Goal: Task Accomplishment & Management: Use online tool/utility

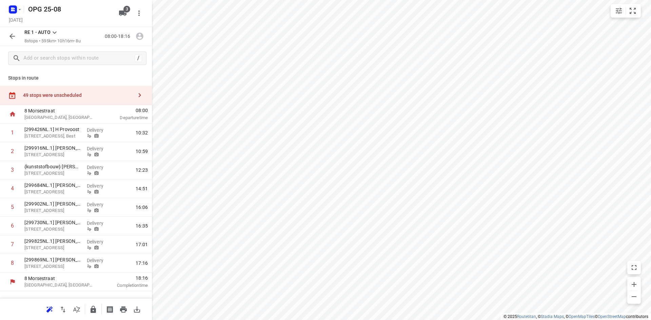
click at [55, 33] on icon at bounding box center [55, 33] width 4 height 2
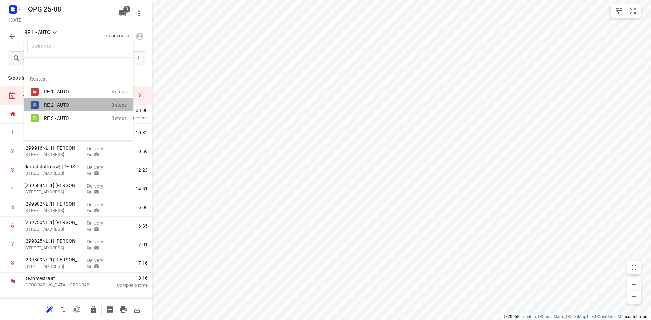
click at [61, 101] on div "RE 2 - AUTO" at bounding box center [77, 105] width 67 height 8
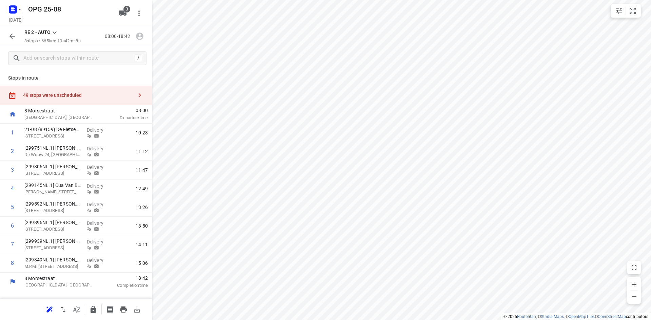
click at [56, 33] on icon at bounding box center [54, 32] width 8 height 8
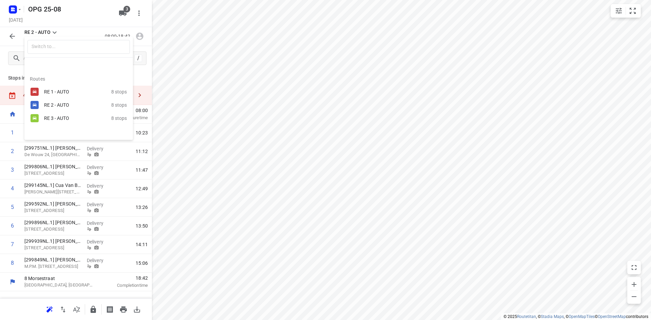
click at [347, 218] on div at bounding box center [325, 160] width 651 height 320
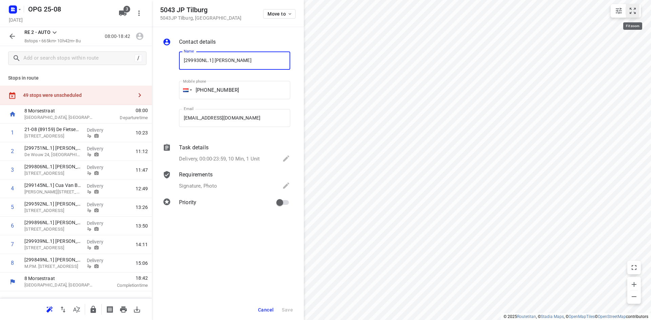
click at [629, 8] on icon "small contained button group" at bounding box center [632, 11] width 6 height 6
click at [20, 8] on icon "button" at bounding box center [19, 9] width 5 height 5
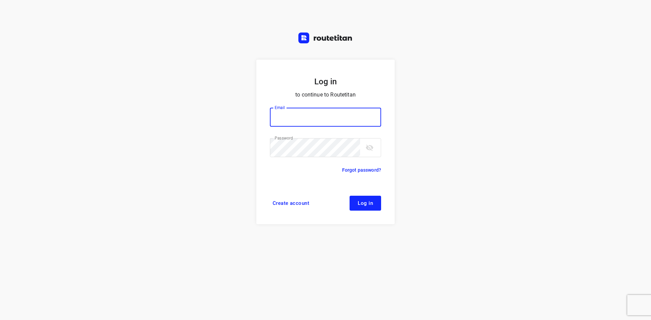
type input "max@onlineplasticsgroup.com"
click at [364, 202] on span "Log in" at bounding box center [364, 203] width 15 height 5
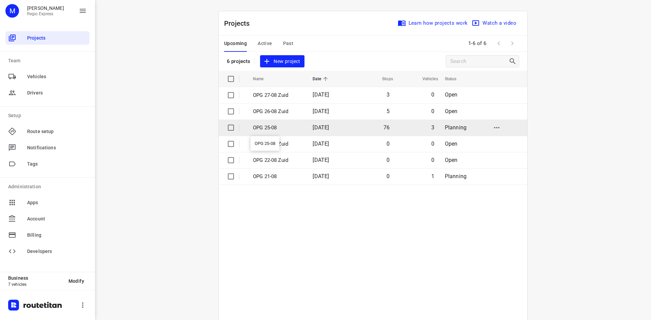
click at [255, 127] on p "OPG 25-08" at bounding box center [277, 128] width 49 height 8
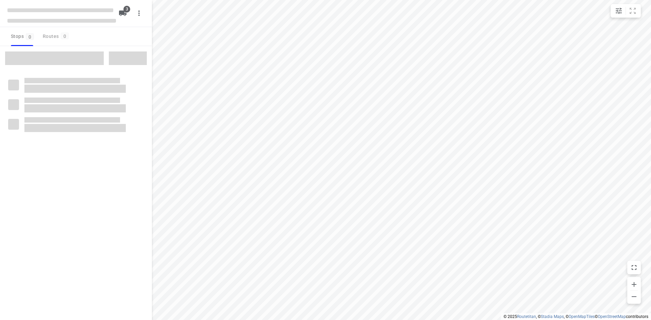
type input "distance"
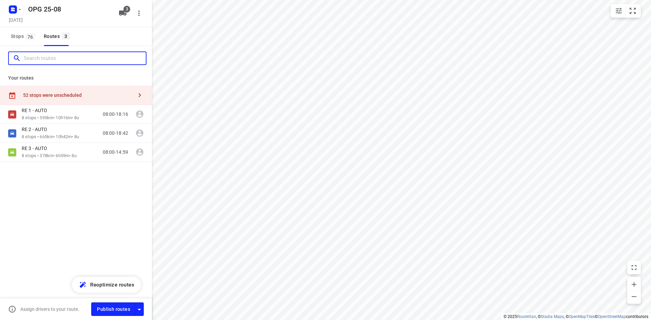
click at [38, 56] on input "Search routes" at bounding box center [85, 58] width 122 height 11
click at [38, 59] on input "Search routes" at bounding box center [85, 58] width 122 height 11
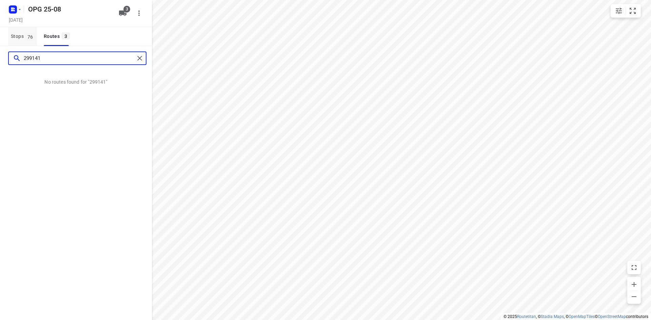
type input "299141"
click at [28, 33] on span "76" at bounding box center [30, 36] width 9 height 7
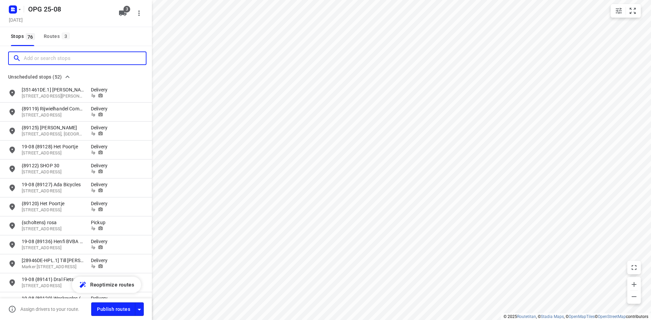
click at [38, 62] on input "Add or search stops" at bounding box center [85, 58] width 122 height 11
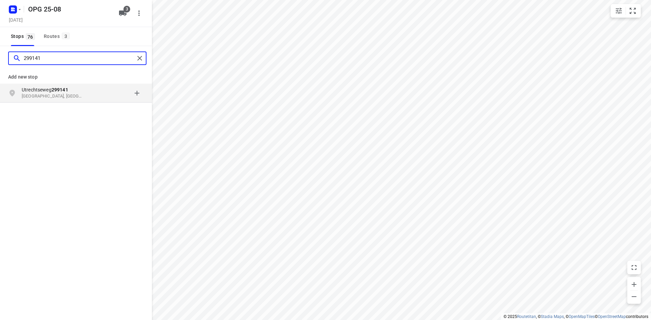
type input "299141"
click at [20, 9] on icon "button" at bounding box center [19, 9] width 5 height 5
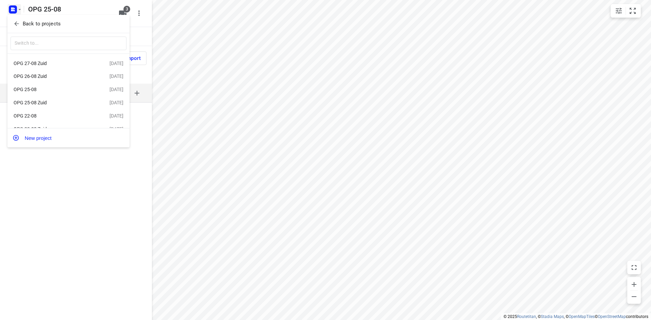
scroll to position [39, 0]
click at [38, 104] on div "OPG 21-08" at bounding box center [53, 105] width 78 height 5
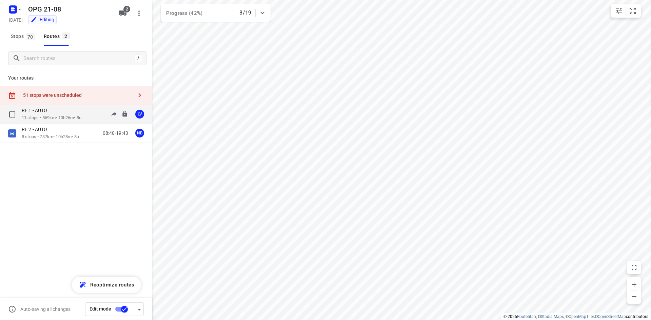
click at [53, 120] on p "11 stops • 569km • 10h26m • 8u" at bounding box center [52, 118] width 60 height 6
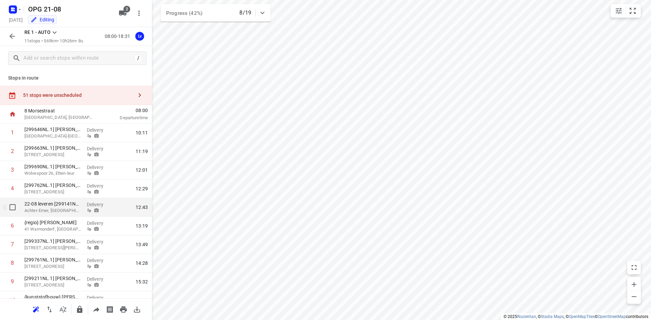
click at [68, 211] on p "Achter-Emer, [GEOGRAPHIC_DATA]" at bounding box center [52, 210] width 57 height 7
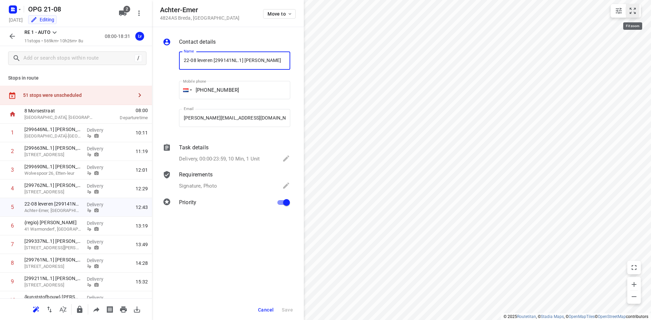
click at [636, 9] on icon "small contained button group" at bounding box center [632, 11] width 8 height 8
click at [20, 11] on icon "button" at bounding box center [19, 9] width 5 height 5
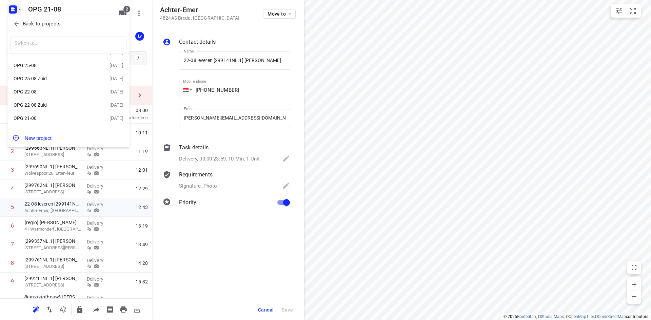
scroll to position [34, 0]
click at [42, 84] on div "OPG 22-08" at bounding box center [53, 81] width 78 height 5
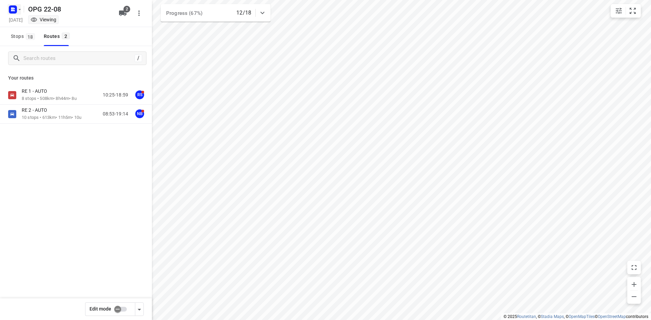
click at [19, 8] on icon "button" at bounding box center [19, 9] width 5 height 5
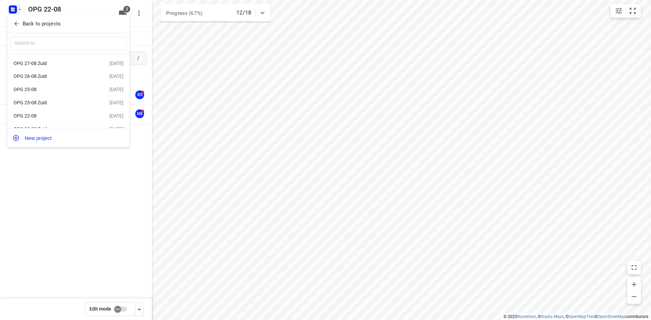
click at [32, 91] on div "OPG 25-08" at bounding box center [53, 89] width 78 height 5
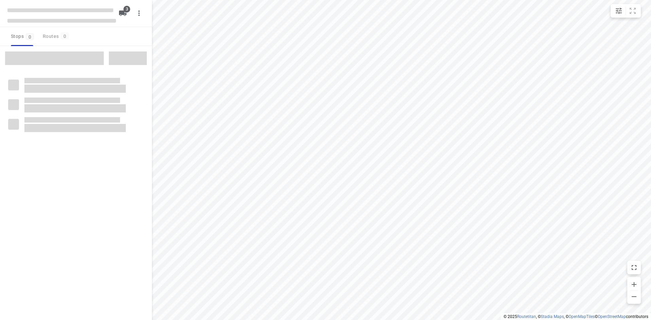
type input "distance"
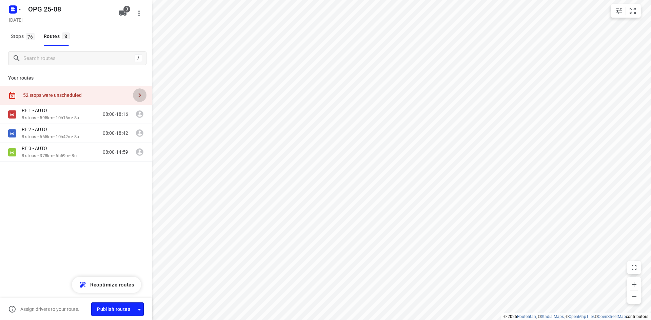
click at [140, 94] on icon "button" at bounding box center [140, 95] width 2 height 4
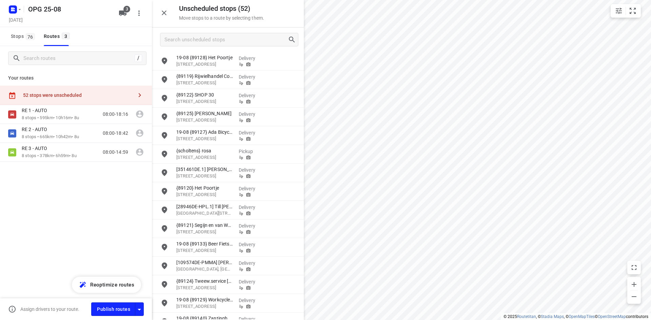
click at [121, 203] on div "RE 1 - AUTO 8 stops • 595km • 10h16m • 8u 08:00-18:16 RE 2 - AUTO 8 stops • 665…" at bounding box center [76, 157] width 152 height 104
click at [53, 115] on p "8 stops • 595km • 10h16m • 8u" at bounding box center [50, 118] width 57 height 6
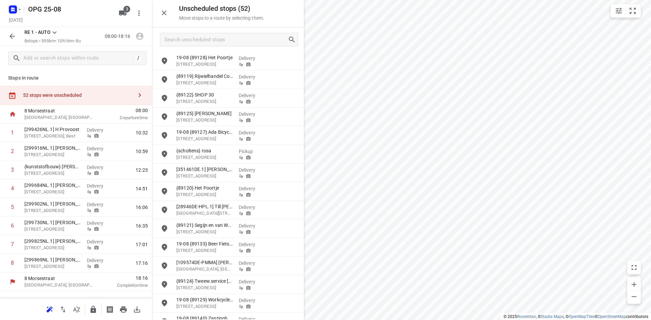
click at [55, 32] on icon at bounding box center [54, 32] width 8 height 8
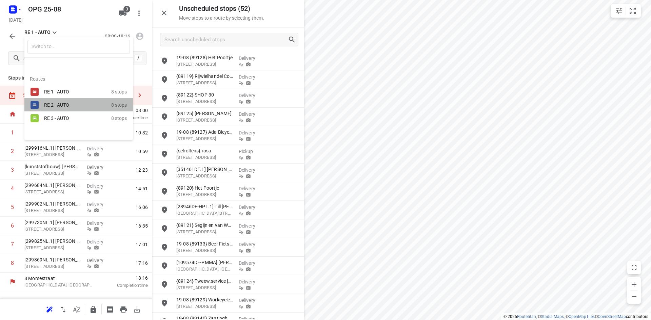
click at [59, 106] on div "RE 2 - AUTO" at bounding box center [73, 104] width 58 height 5
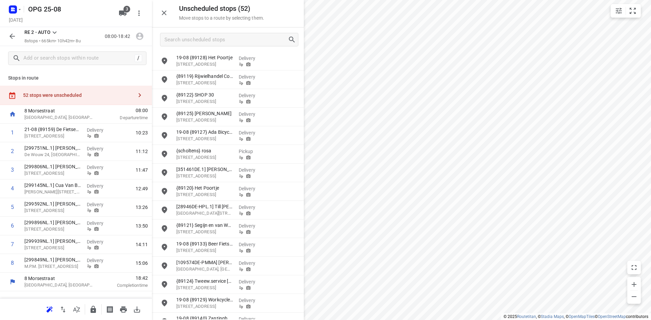
click at [57, 33] on icon at bounding box center [54, 32] width 8 height 8
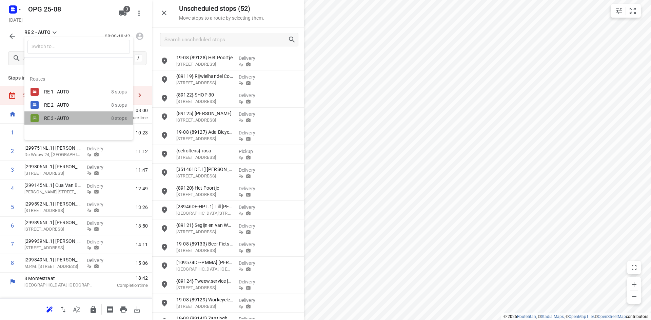
click at [66, 119] on div "RE 3 - AUTO" at bounding box center [73, 118] width 58 height 5
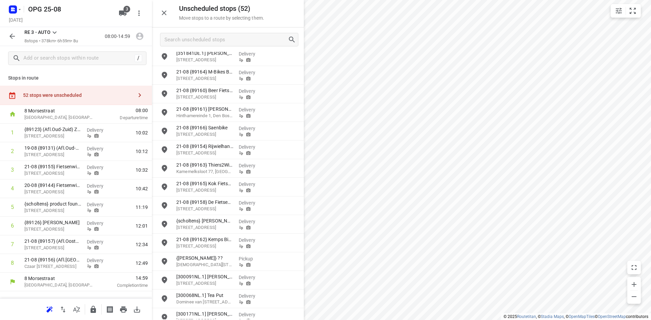
scroll to position [702, 0]
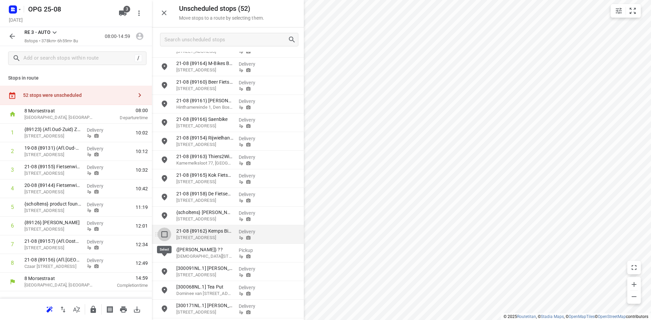
click at [163, 235] on input "grid" at bounding box center [165, 235] width 14 height 14
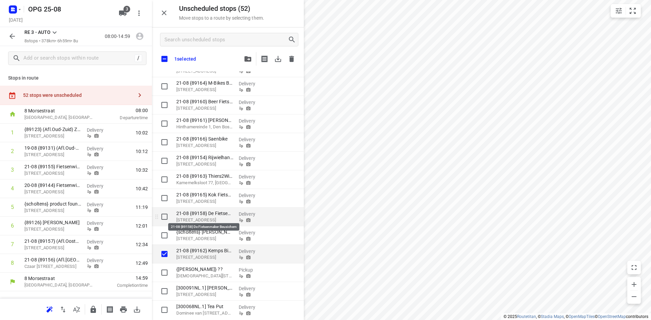
scroll to position [635, 0]
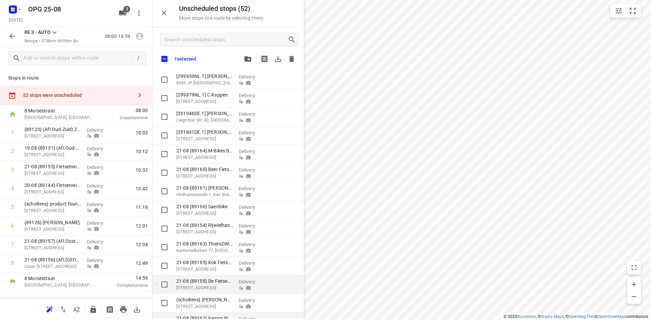
checkbox input "true"
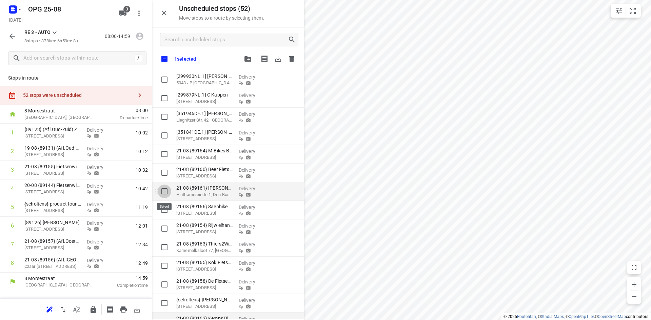
click at [165, 191] on input "grid" at bounding box center [165, 192] width 14 height 14
checkbox input "true"
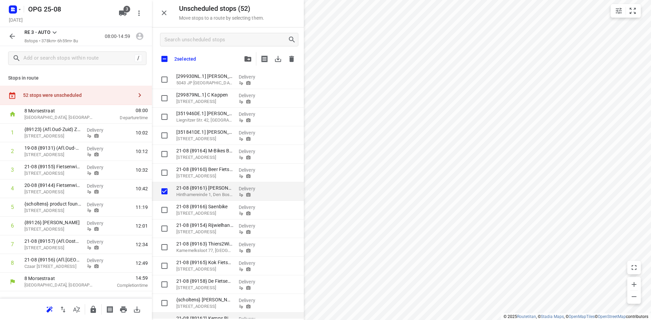
checkbox input "true"
click at [247, 59] on icon "button" at bounding box center [247, 58] width 7 height 5
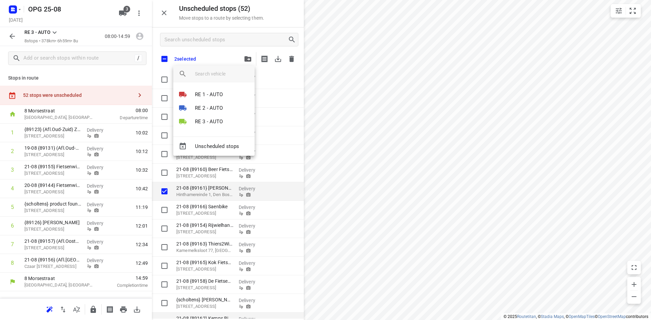
click at [220, 146] on div "Unscheduled stops" at bounding box center [213, 146] width 81 height 19
click at [289, 58] on div at bounding box center [325, 160] width 651 height 320
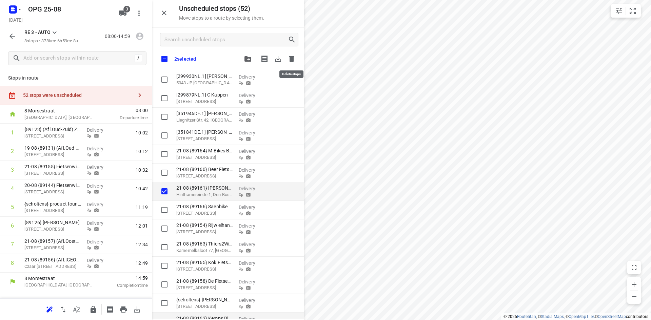
click at [289, 58] on icon "button" at bounding box center [291, 59] width 5 height 6
checkbox input "true"
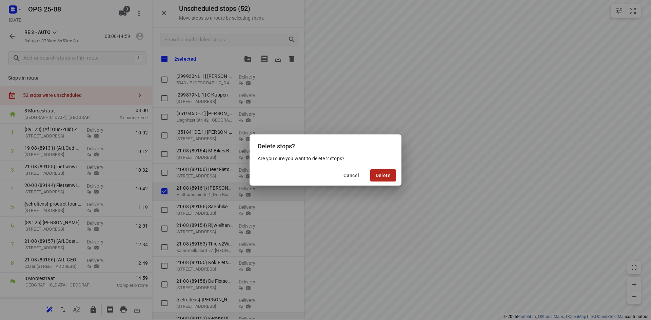
click at [373, 173] on button "Delete" at bounding box center [383, 175] width 26 height 12
checkbox input "true"
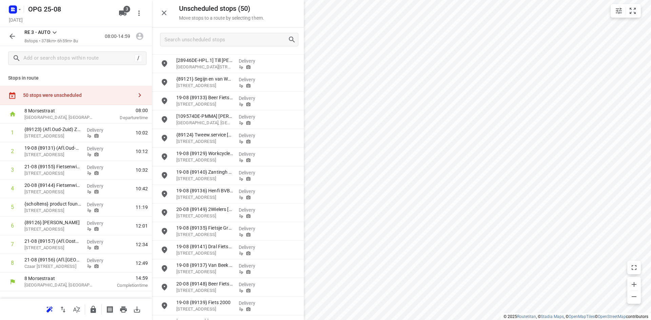
scroll to position [0, 0]
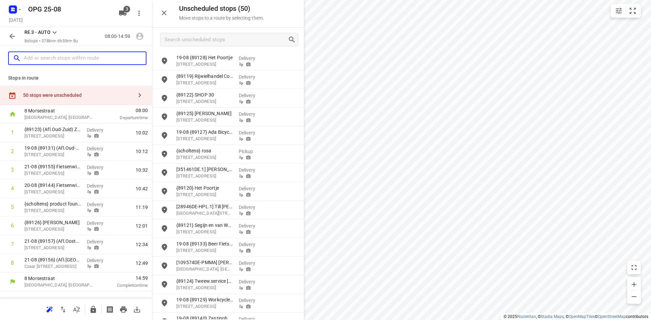
click at [88, 58] on input "text" at bounding box center [85, 58] width 122 height 11
